Goal: Information Seeking & Learning: Learn about a topic

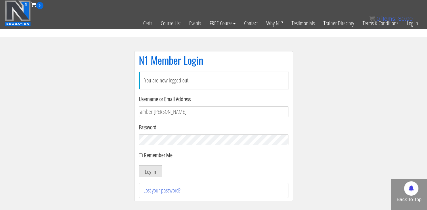
click at [145, 169] on button "Log In" at bounding box center [150, 171] width 23 height 12
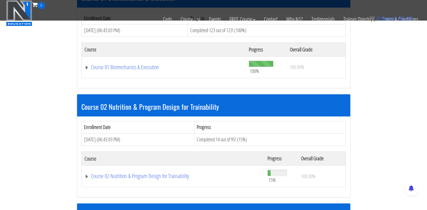
scroll to position [308, 0]
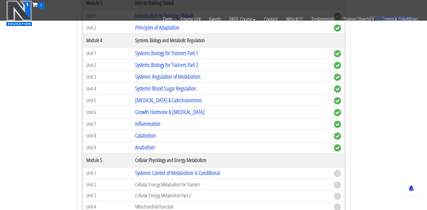
scroll to position [571, 0]
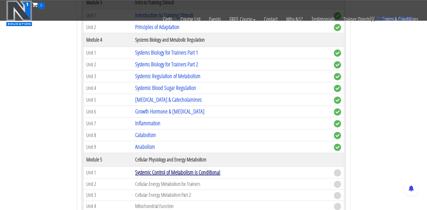
click at [215, 169] on link "Systemic Control of Metabolism is Conditional" at bounding box center [177, 173] width 85 height 8
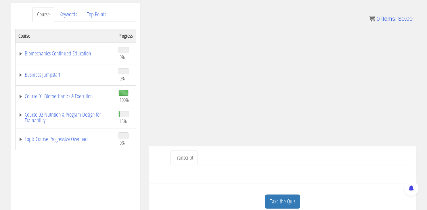
scroll to position [87, 0]
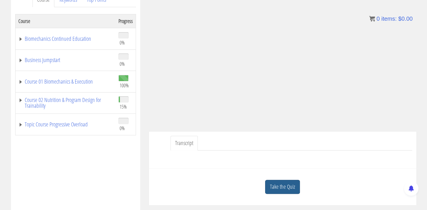
click at [279, 187] on link "Take the Quiz" at bounding box center [282, 187] width 35 height 14
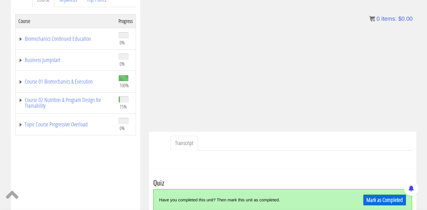
scroll to position [113, 0]
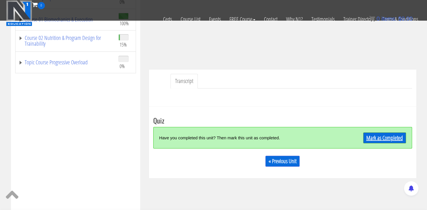
click at [385, 139] on link "Mark as Completed" at bounding box center [384, 138] width 43 height 11
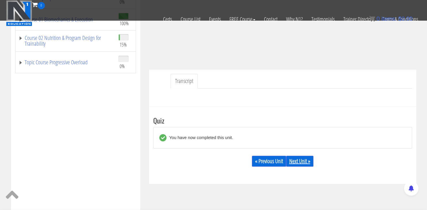
click at [302, 161] on link "Next Unit »" at bounding box center [299, 161] width 27 height 11
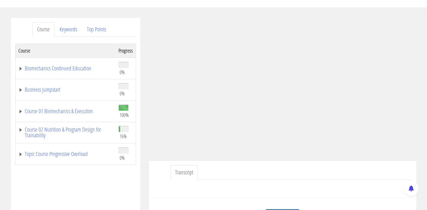
scroll to position [74, 0]
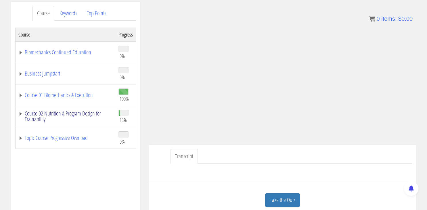
click at [74, 114] on link "Course 02 Nutrition & Program Design for Trainability" at bounding box center [65, 117] width 94 height 12
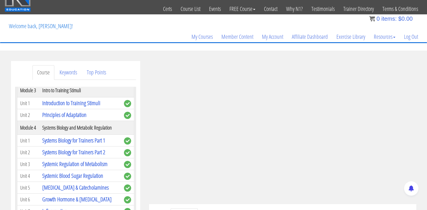
scroll to position [26, 0]
